Goal: Find specific page/section: Find specific page/section

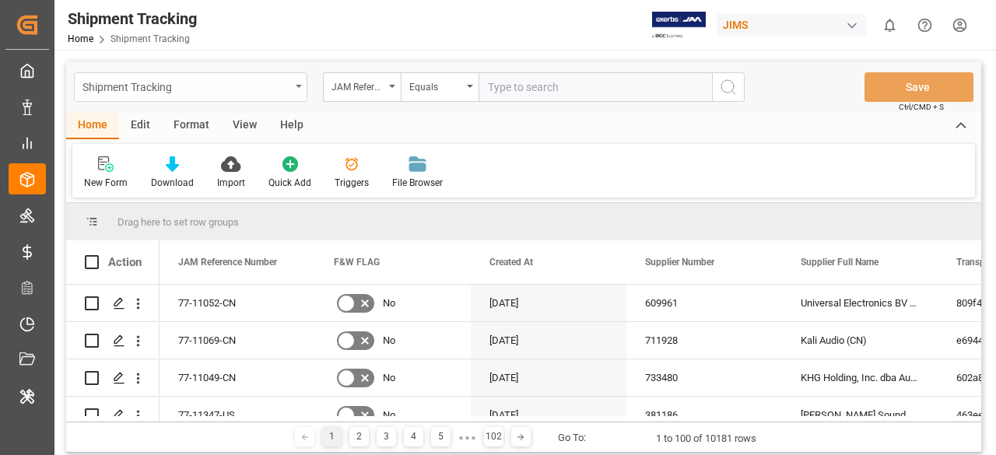
click at [219, 93] on div "Shipment Tracking" at bounding box center [186, 85] width 208 height 19
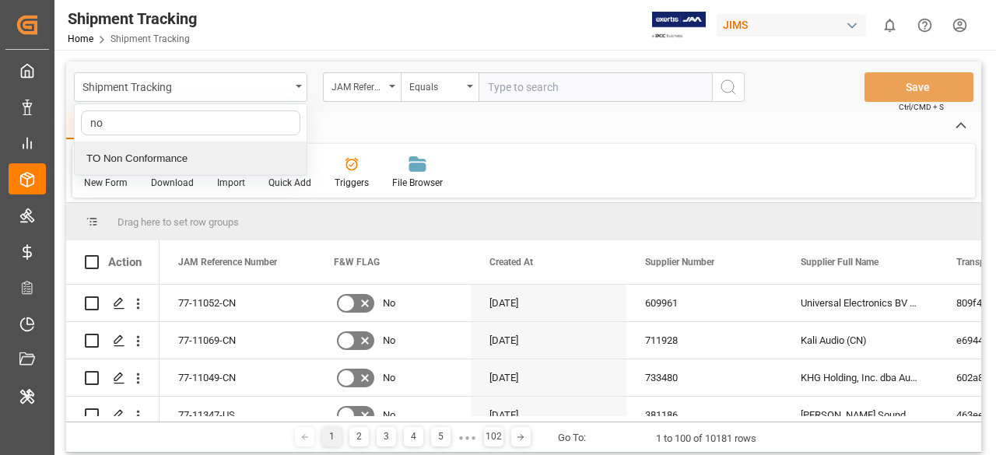
type input "non"
click at [151, 156] on div "TO Non Conformance" at bounding box center [191, 158] width 232 height 33
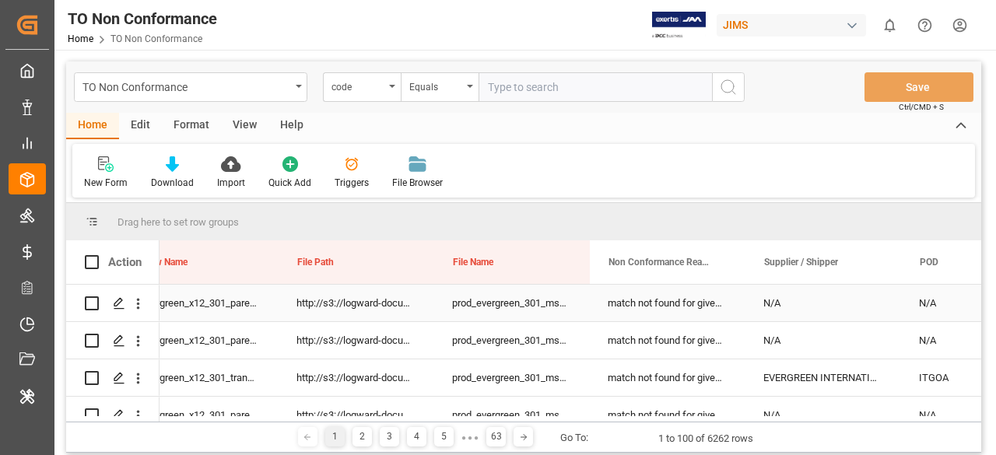
scroll to position [0, 1280]
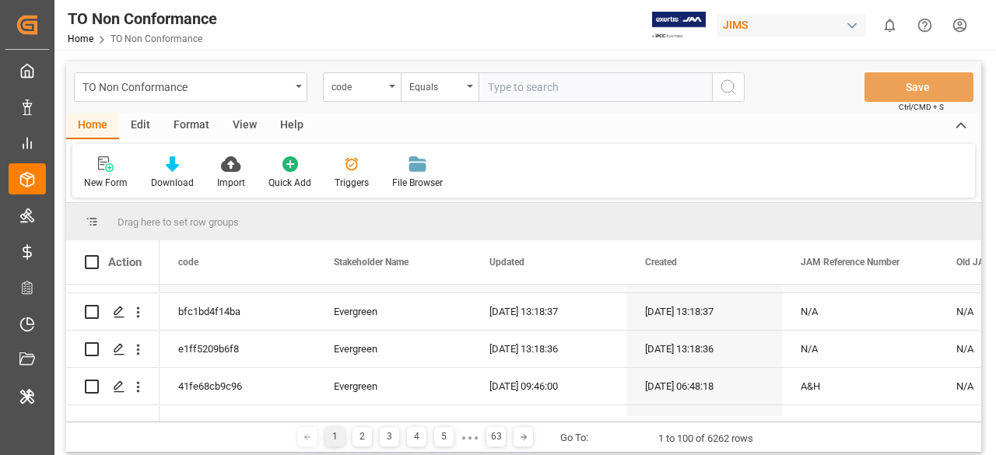
scroll to position [2, 0]
